Goal: Understand process/instructions: Learn how to perform a task or action

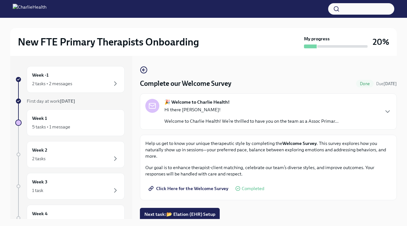
scroll to position [2, 0]
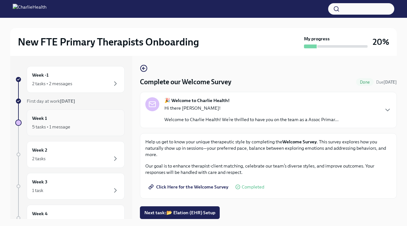
click at [36, 120] on h6 "Week 1" at bounding box center [39, 118] width 15 height 7
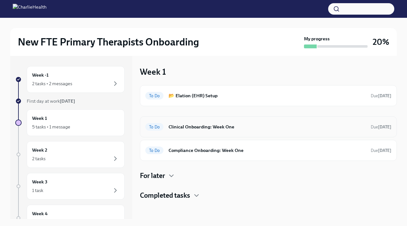
click at [217, 129] on h6 "Clinical Onboarding: Week One" at bounding box center [267, 126] width 197 height 7
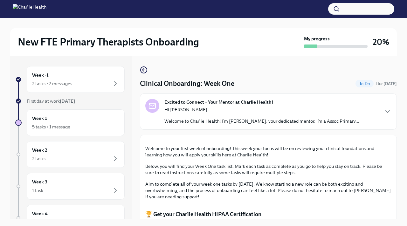
click at [339, 122] on p "Welcome to Charlie Health! I’m [PERSON_NAME], your dedicated mentor. I’m a Asso…" at bounding box center [261, 121] width 195 height 6
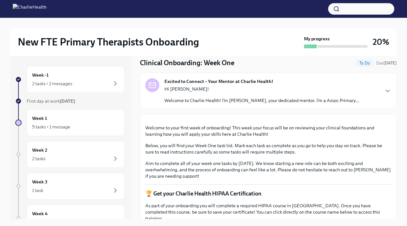
scroll to position [14, 0]
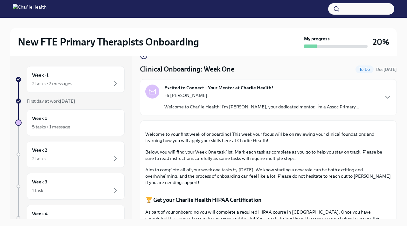
click at [304, 100] on div "Hi [PERSON_NAME]! Welcome to Charlie Health! I’m [PERSON_NAME], your dedicated …" at bounding box center [261, 101] width 195 height 18
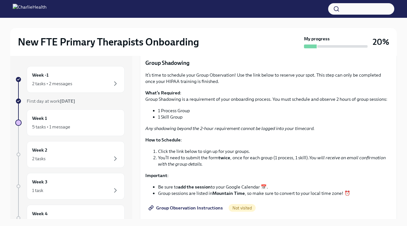
scroll to position [752, 0]
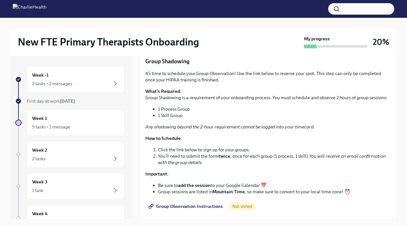
click at [223, 44] on span "I have set up a time to meet with my mentor" at bounding box center [196, 41] width 93 height 6
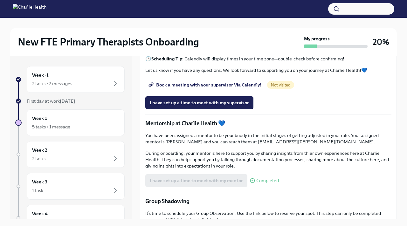
scroll to position [526, 0]
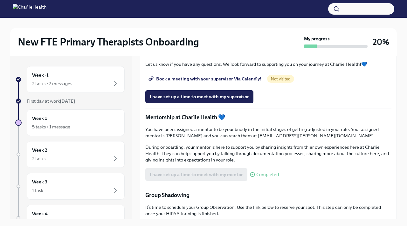
click at [239, 82] on span "Book a meeting with your supervisor Via Calendly!" at bounding box center [206, 79] width 112 height 6
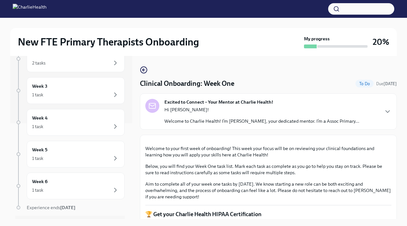
scroll to position [100, 0]
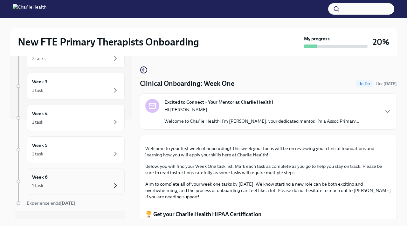
click at [115, 188] on icon "button" at bounding box center [116, 186] width 8 height 8
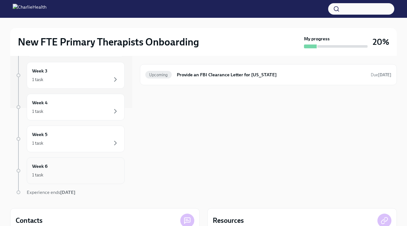
scroll to position [90, 0]
click at [114, 144] on icon "button" at bounding box center [116, 144] width 8 height 8
click at [101, 171] on div "Week 6 1 task" at bounding box center [75, 171] width 87 height 16
click at [101, 138] on div "Week 5 1 task" at bounding box center [75, 139] width 87 height 16
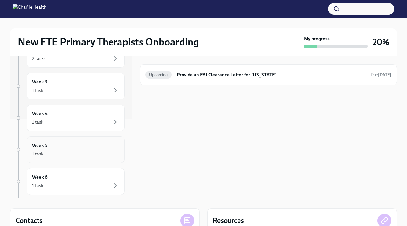
scroll to position [77, 0]
click at [90, 122] on div "1 task" at bounding box center [75, 125] width 87 height 8
click at [87, 122] on div "1 task" at bounding box center [75, 122] width 87 height 8
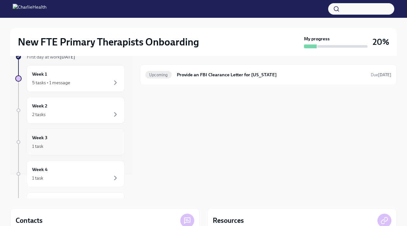
scroll to position [18, 0]
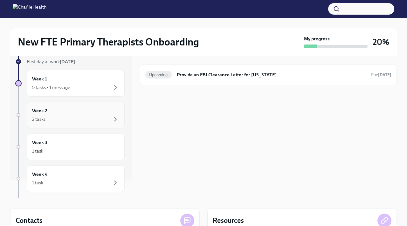
click at [77, 116] on div "2 tasks" at bounding box center [75, 119] width 87 height 8
click at [75, 145] on div "Week 3 1 task" at bounding box center [75, 147] width 87 height 16
click at [84, 115] on div "Week 2 2 tasks" at bounding box center [75, 115] width 87 height 16
click at [213, 77] on h6 "Clinical Onboarding: Week 2" at bounding box center [271, 74] width 189 height 7
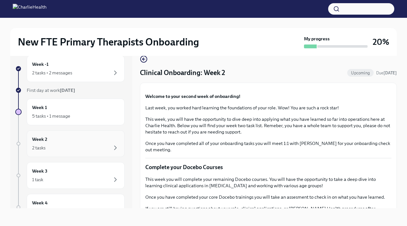
click at [90, 146] on div "2 tasks" at bounding box center [75, 148] width 87 height 8
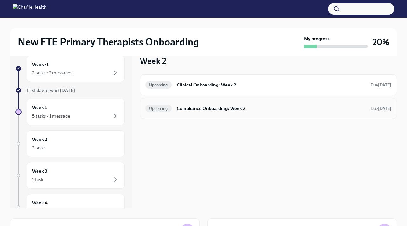
click at [204, 112] on h6 "Compliance Onboarding: Week 2" at bounding box center [271, 108] width 189 height 7
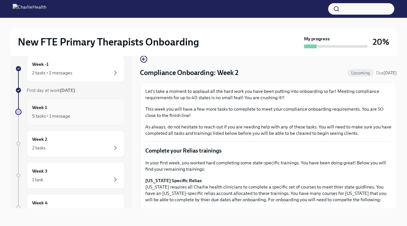
click at [93, 112] on div "Week 1 5 tasks • 1 message" at bounding box center [75, 112] width 87 height 16
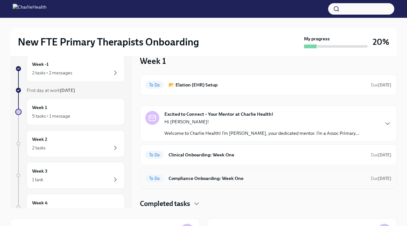
click at [263, 182] on div "To Do Compliance Onboarding: Week One Due [DATE]" at bounding box center [268, 178] width 246 height 10
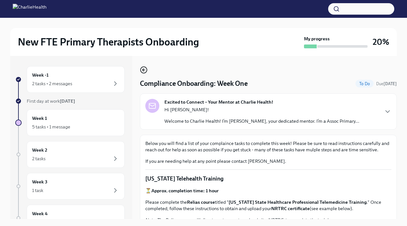
click at [143, 73] on icon "button" at bounding box center [144, 70] width 8 height 8
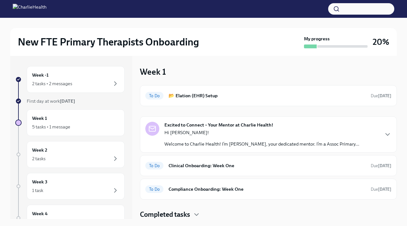
click at [230, 128] on strong "Excited to Connect – Your Mentor at Charlie Health!" at bounding box center [218, 125] width 109 height 6
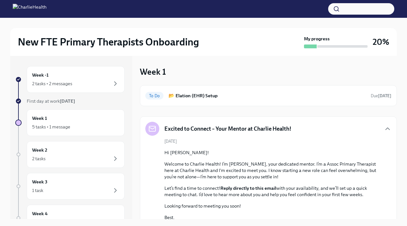
click at [235, 131] on h5 "Excited to Connect – Your Mentor at Charlie Health!" at bounding box center [227, 129] width 127 height 8
click at [389, 129] on icon "button" at bounding box center [388, 129] width 4 height 2
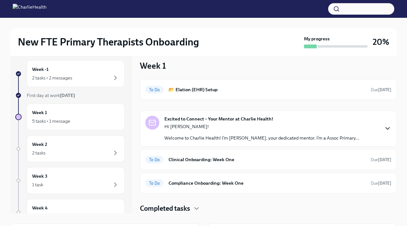
scroll to position [7, 0]
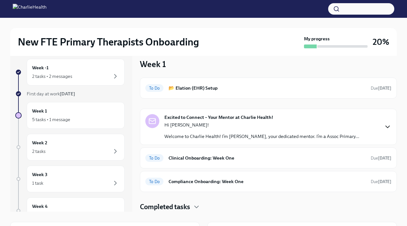
click at [385, 127] on icon "button" at bounding box center [388, 127] width 8 height 8
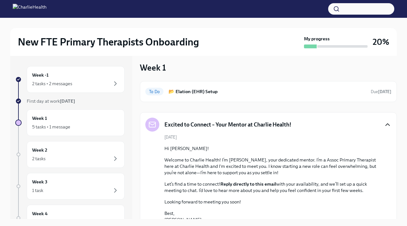
scroll to position [0, 0]
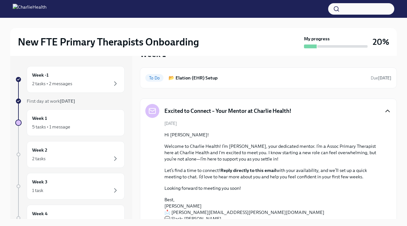
click at [387, 114] on icon "button" at bounding box center [388, 111] width 8 height 8
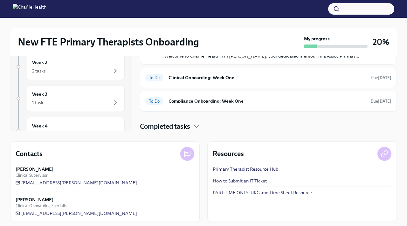
scroll to position [91, 0]
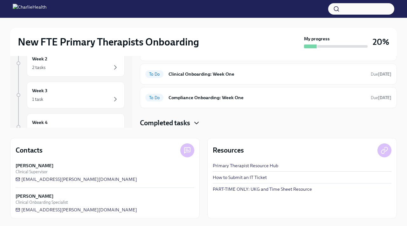
click at [195, 122] on icon "button" at bounding box center [197, 123] width 8 height 8
click at [199, 123] on icon "button" at bounding box center [197, 123] width 8 height 8
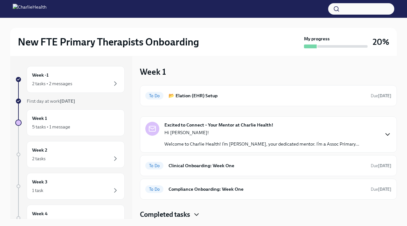
scroll to position [0, 0]
click at [269, 103] on div "To Do 📂 Elation (EHR) Setup Due [DATE]" at bounding box center [268, 95] width 257 height 21
click at [199, 97] on h6 "📂 Elation (EHR) Setup" at bounding box center [267, 95] width 197 height 7
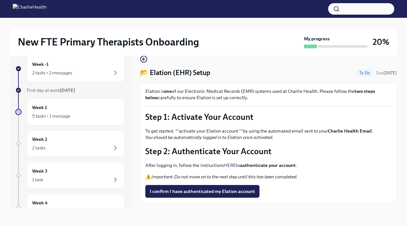
click at [234, 164] on link "HERE" at bounding box center [230, 166] width 12 height 6
